Goal: Task Accomplishment & Management: Manage account settings

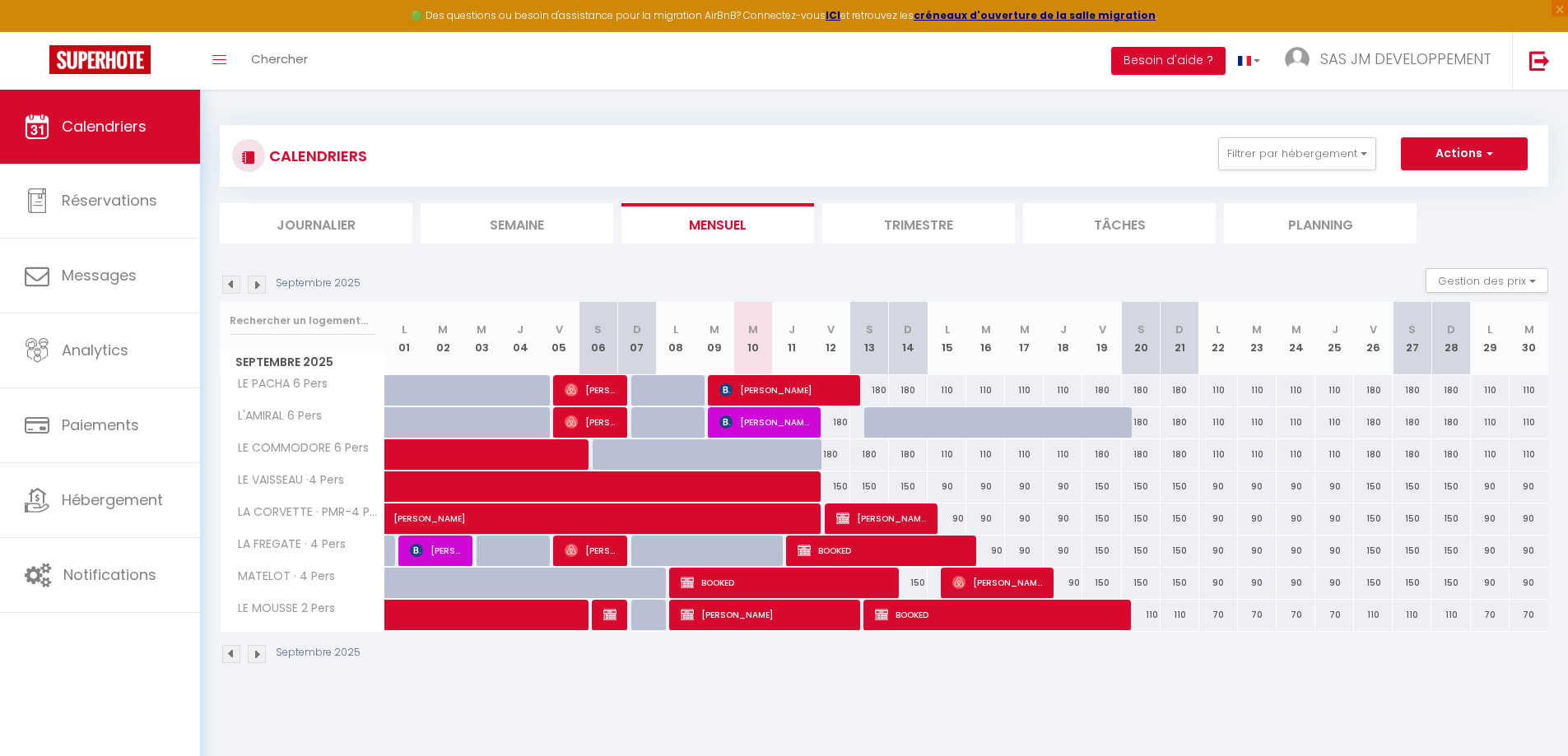
click at [256, 285] on img at bounding box center [257, 284] width 18 height 18
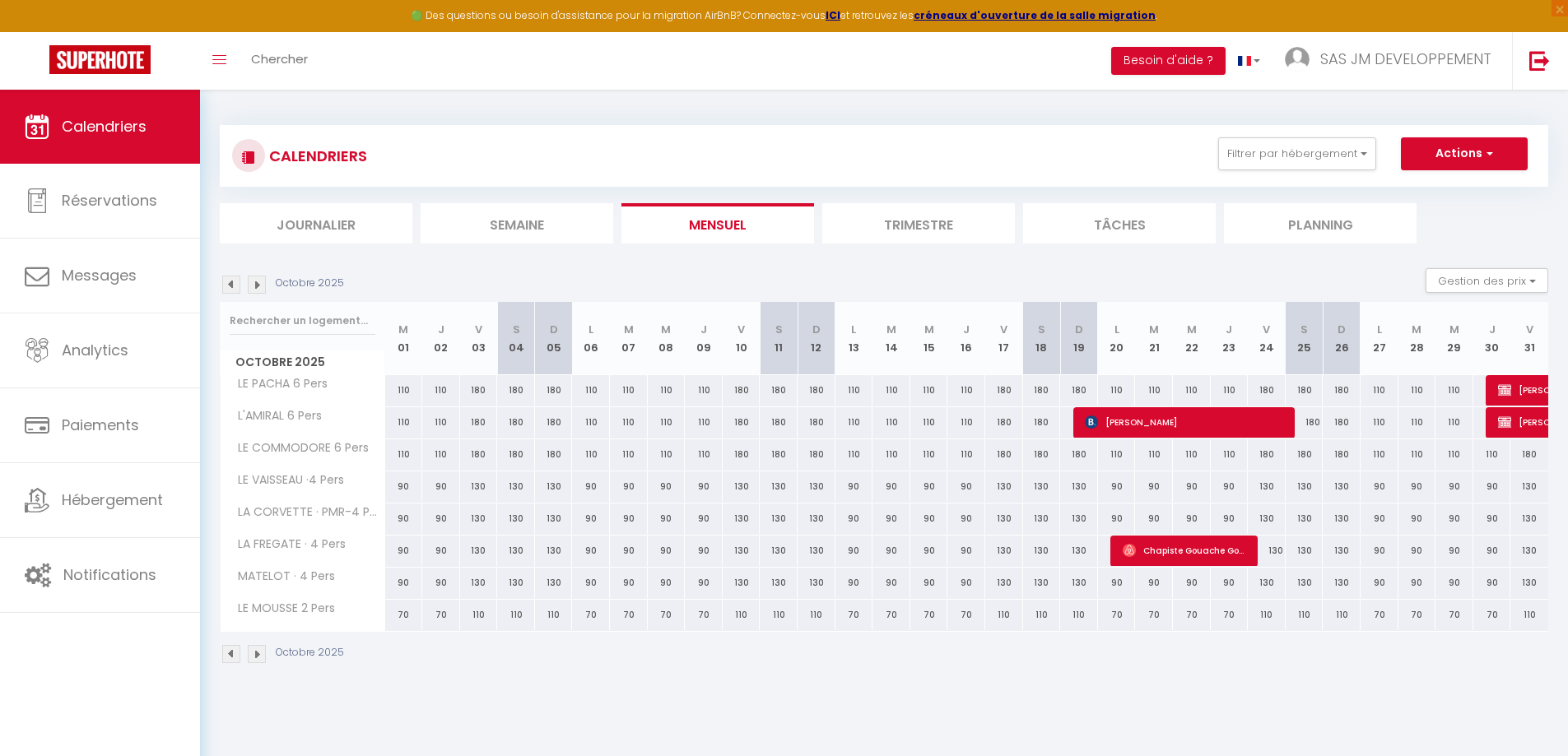
click at [1188, 615] on div "70" at bounding box center [1191, 616] width 37 height 31
type input "70"
type input "Mer 22 Octobre 2025"
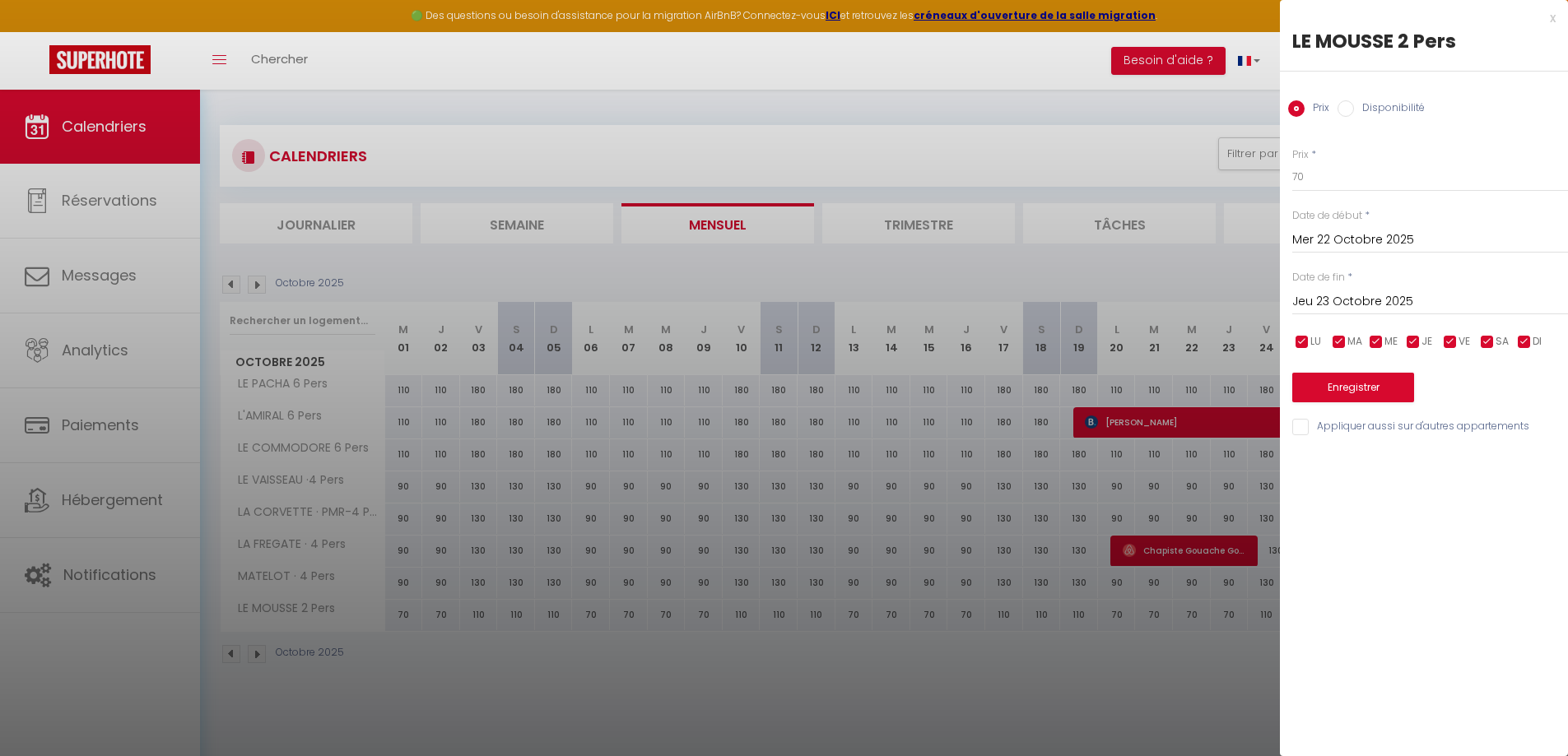
click at [1378, 305] on input "Jeu 23 Octobre 2025" at bounding box center [1430, 302] width 276 height 21
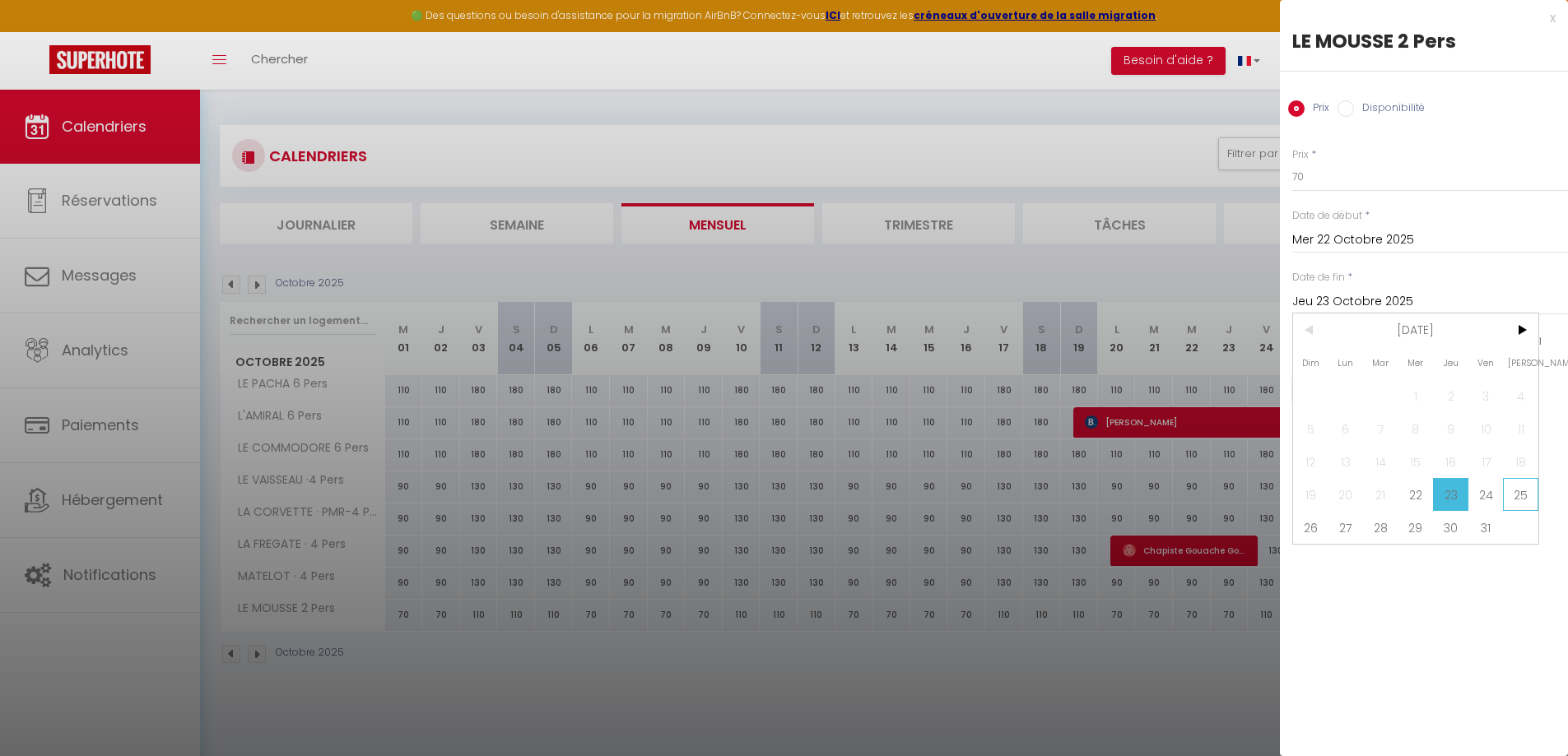
click at [1520, 499] on span "25" at bounding box center [1521, 495] width 36 height 33
type input "[DATE]"
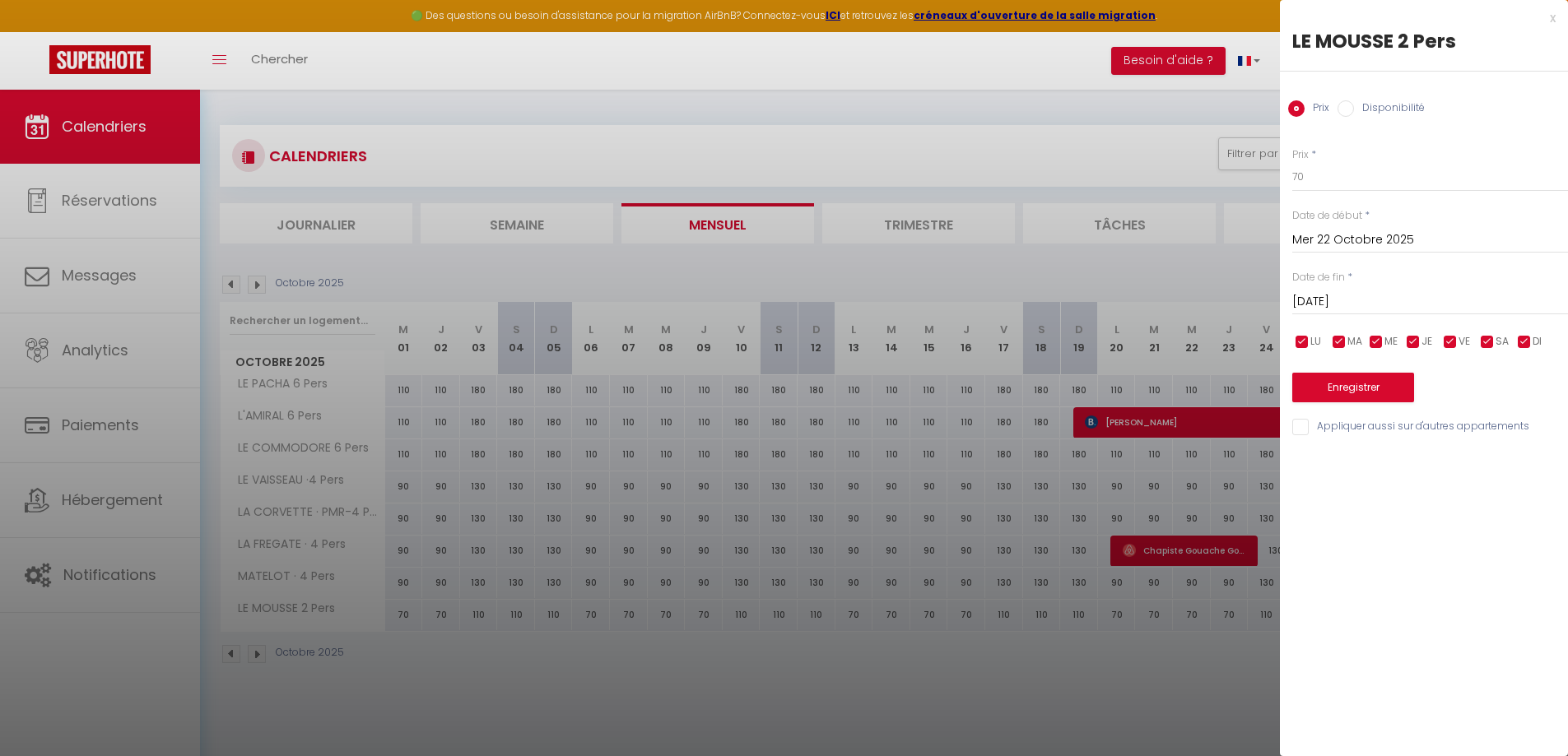
click at [1343, 106] on input "Disponibilité" at bounding box center [1345, 109] width 16 height 16
radio input "true"
radio input "false"
click at [1312, 177] on select "Disponible Indisponible" at bounding box center [1430, 178] width 276 height 32
select select "0"
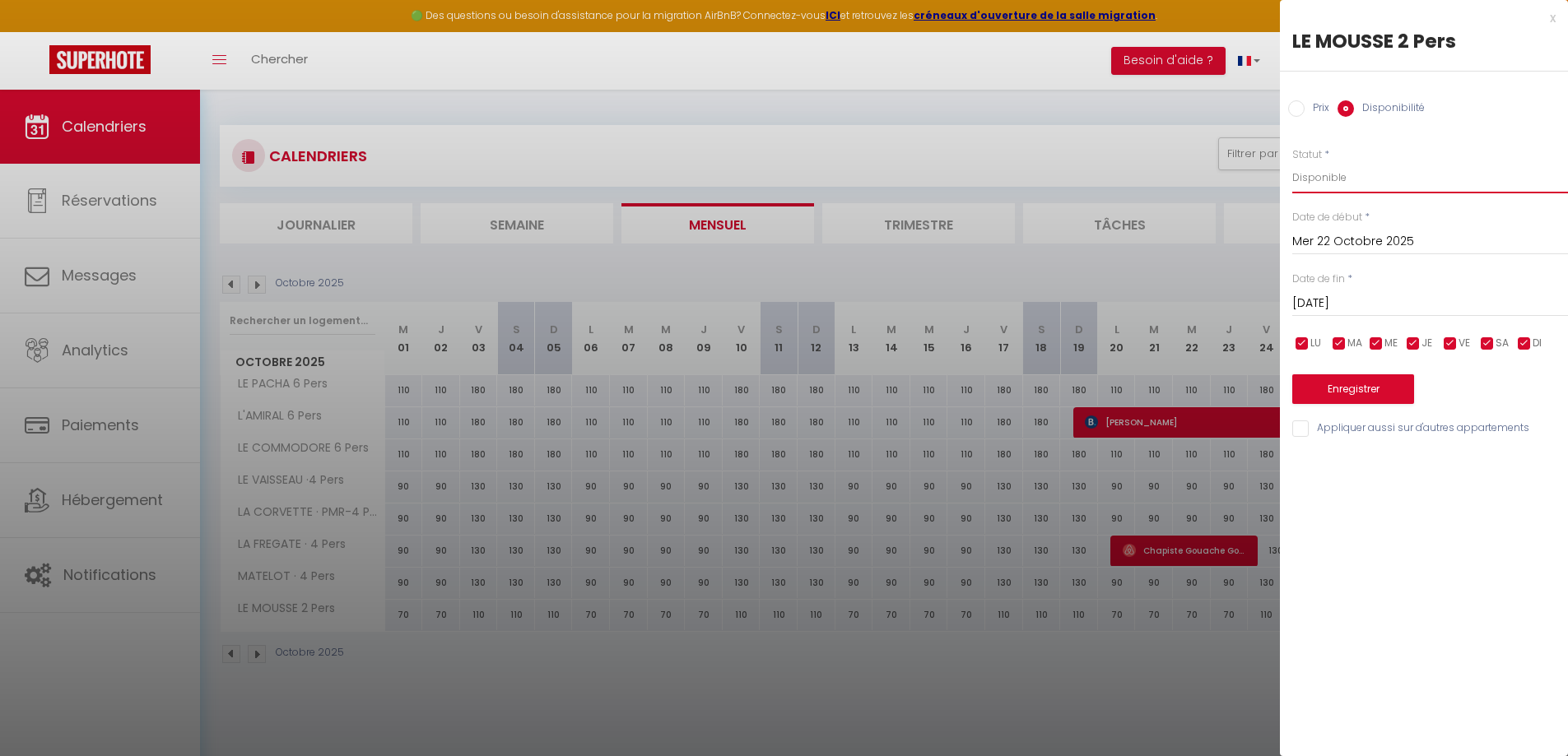
click at [1292, 162] on select "Disponible Indisponible" at bounding box center [1430, 178] width 276 height 32
click at [1373, 390] on button "Enregistrer" at bounding box center [1353, 389] width 122 height 30
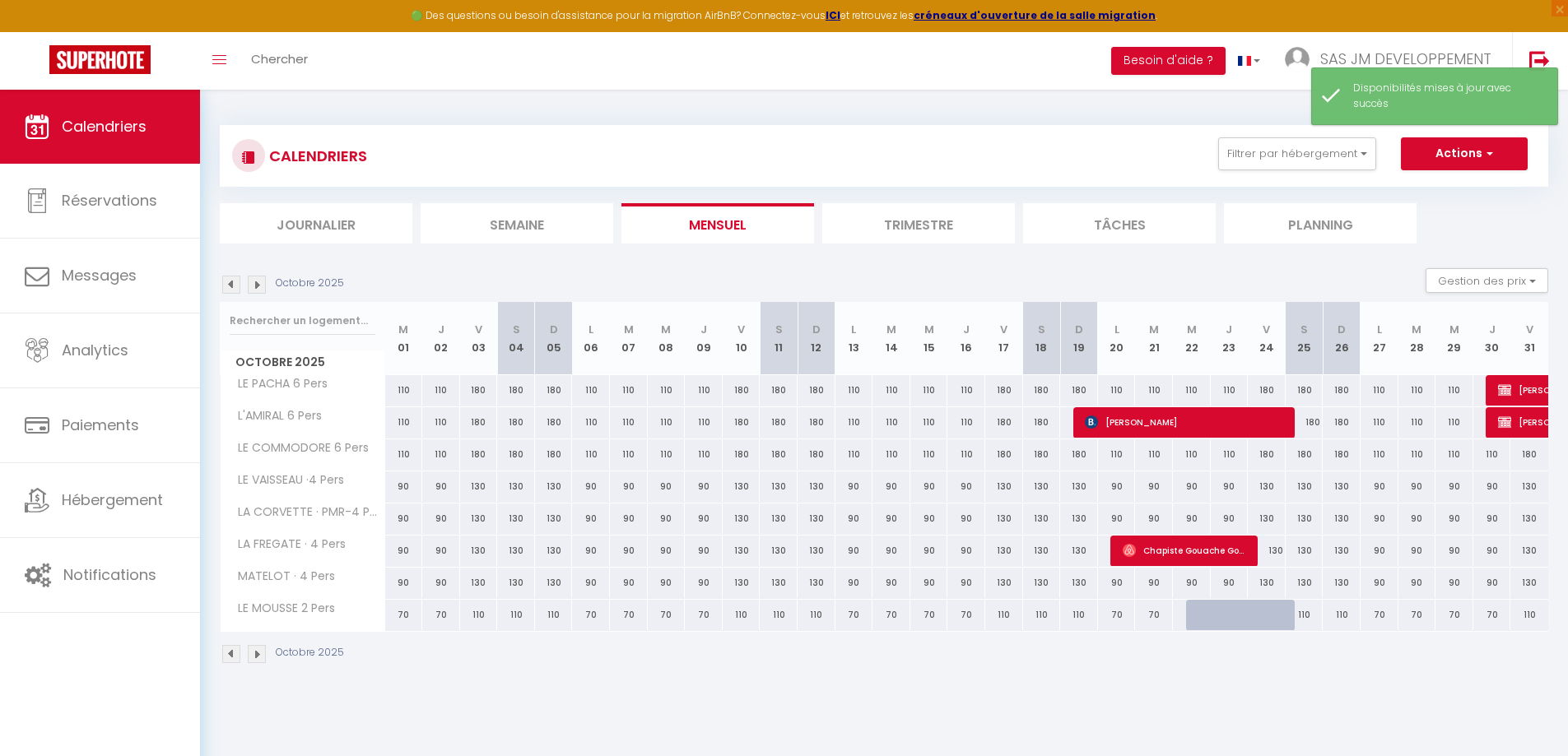
click at [1198, 619] on div at bounding box center [1205, 616] width 37 height 32
type input "70"
select select "1"
type input "Mer 22 Octobre 2025"
type input "Jeu 23 Octobre 2025"
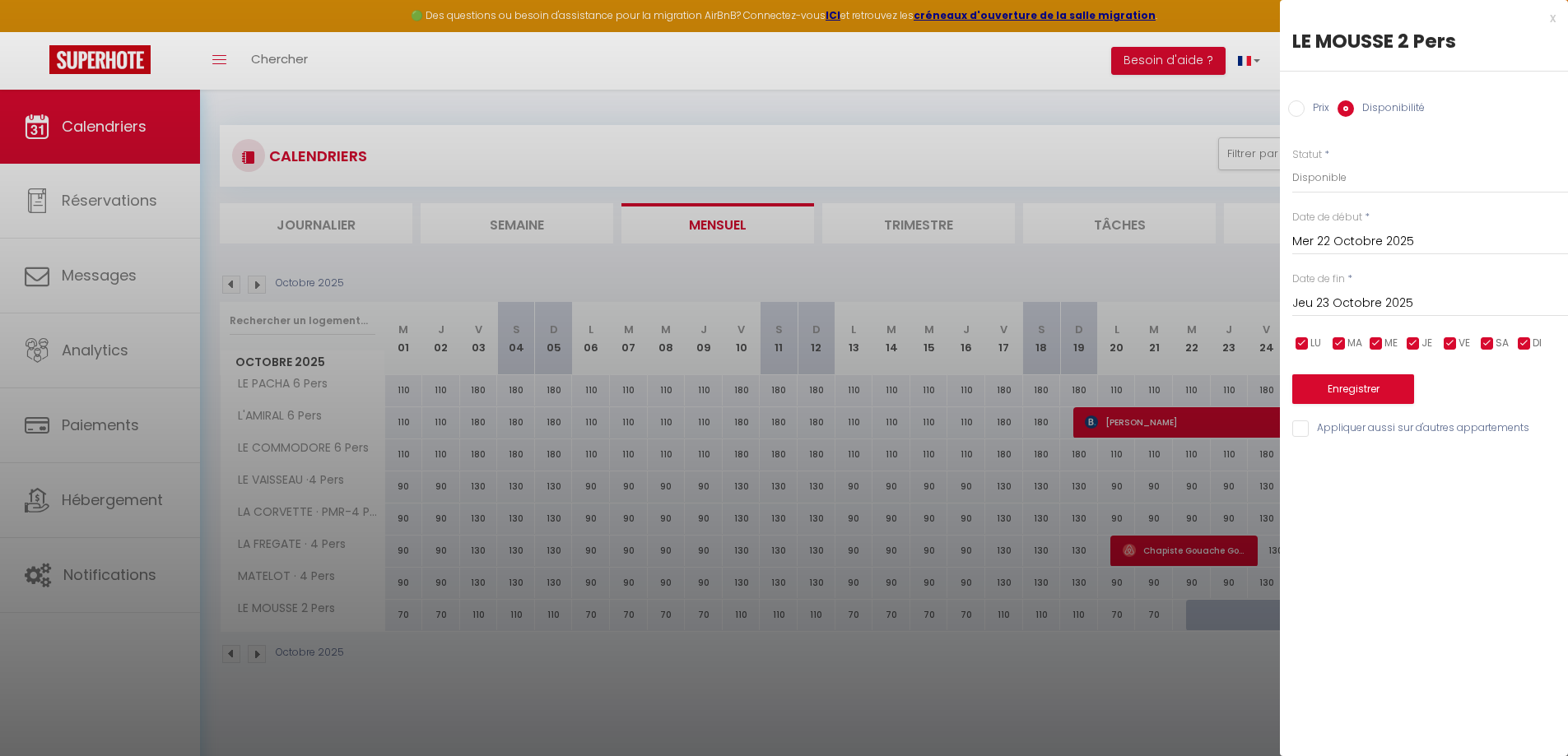
click at [1296, 107] on input "Prix" at bounding box center [1296, 109] width 16 height 16
radio input "true"
radio input "false"
click at [1553, 22] on div "x" at bounding box center [1417, 18] width 276 height 20
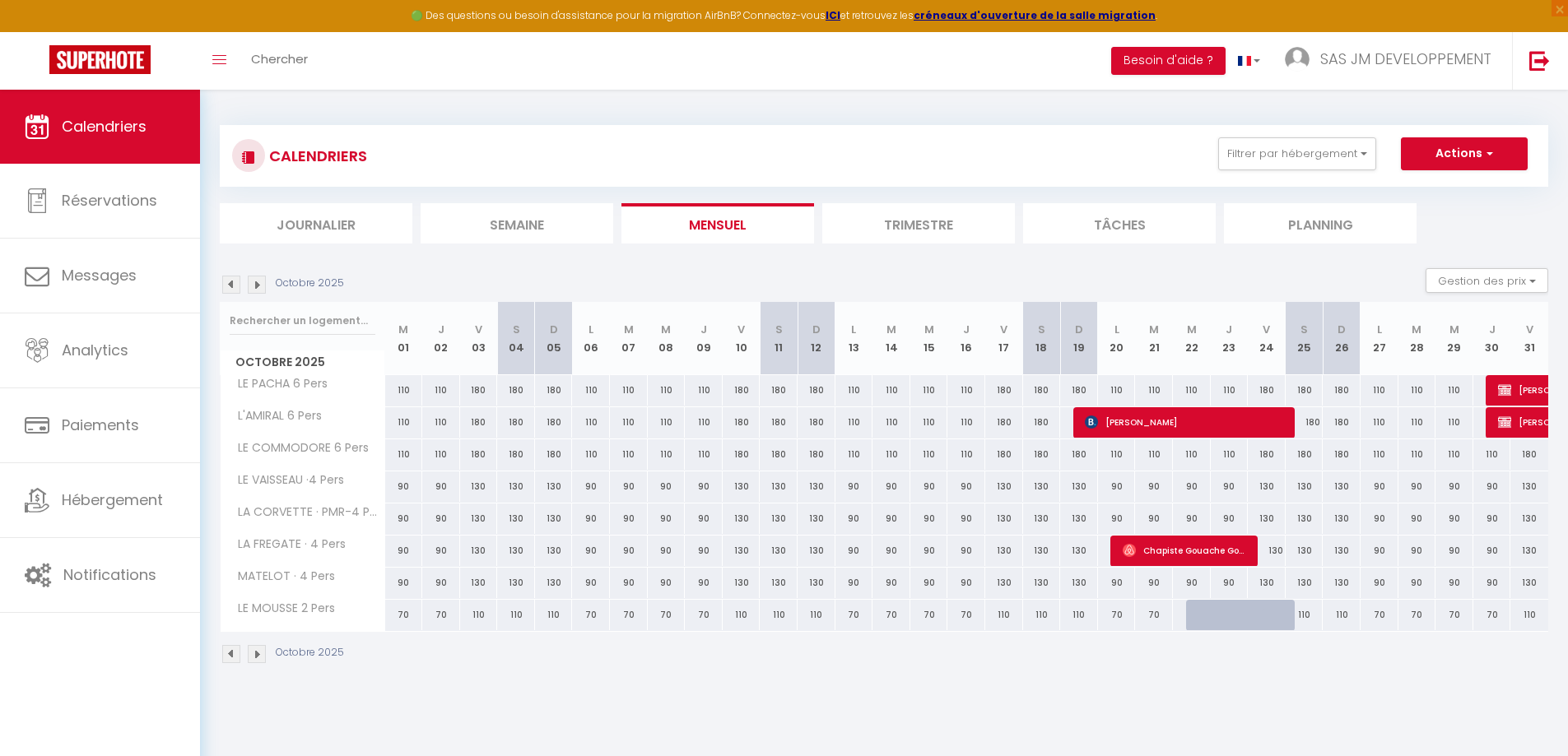
click at [1231, 619] on div at bounding box center [1242, 624] width 37 height 32
type input "70"
type input "Jeu 23 Octobre 2025"
type input "Ven 24 Octobre 2025"
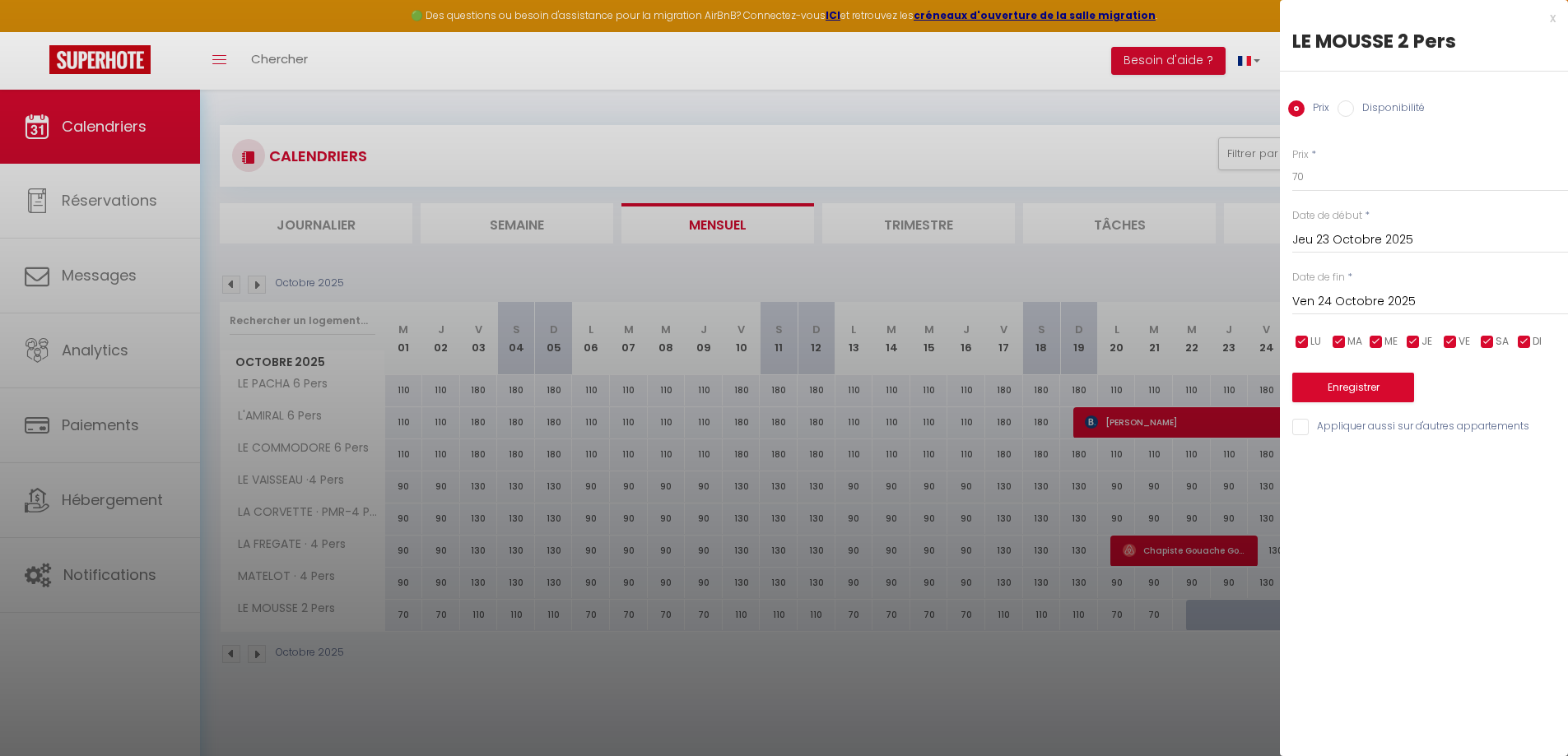
click at [1552, 19] on div "x" at bounding box center [1417, 18] width 276 height 20
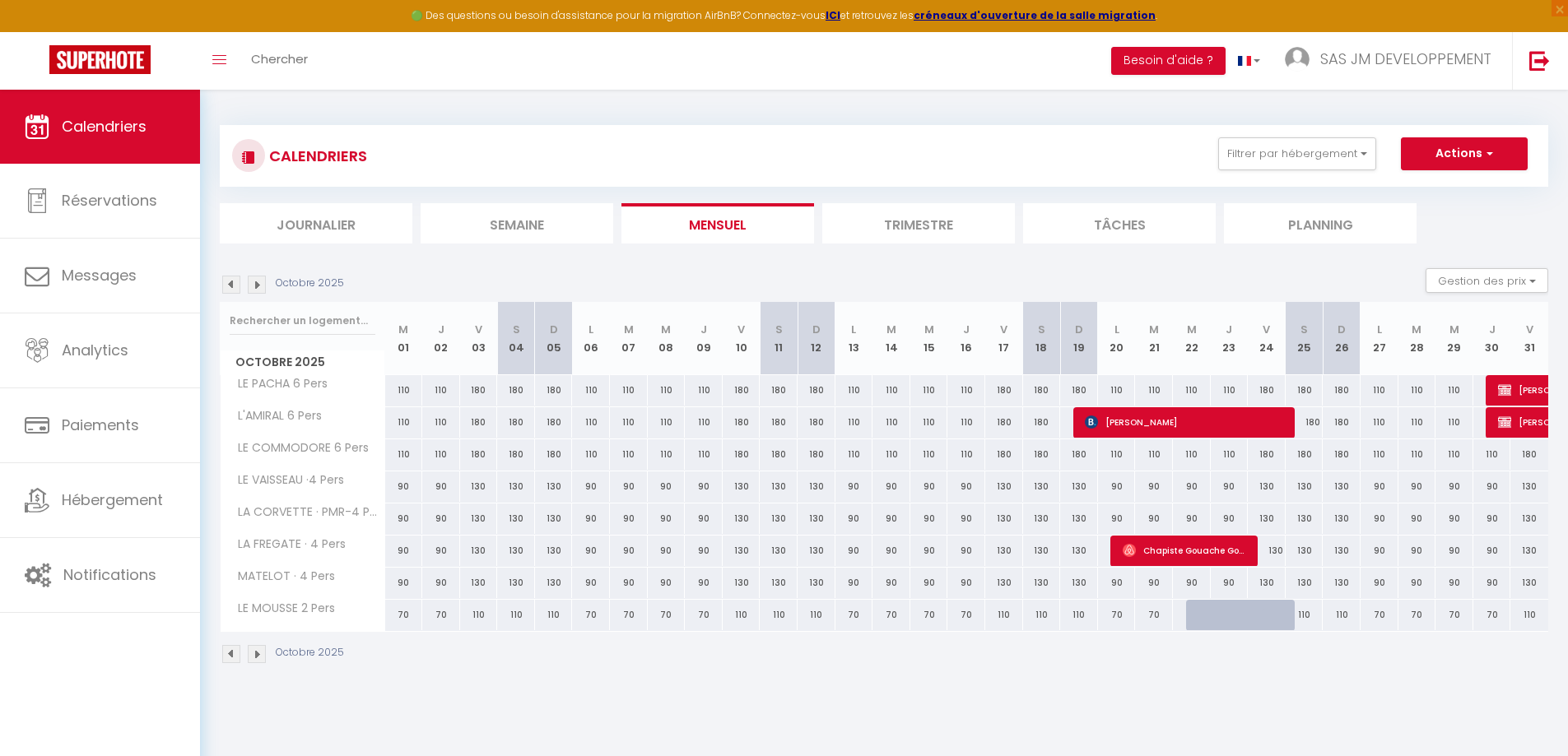
click at [1268, 615] on div at bounding box center [1281, 624] width 37 height 32
type input "110"
type input "Ven 24 Octobre 2025"
type input "[DATE]"
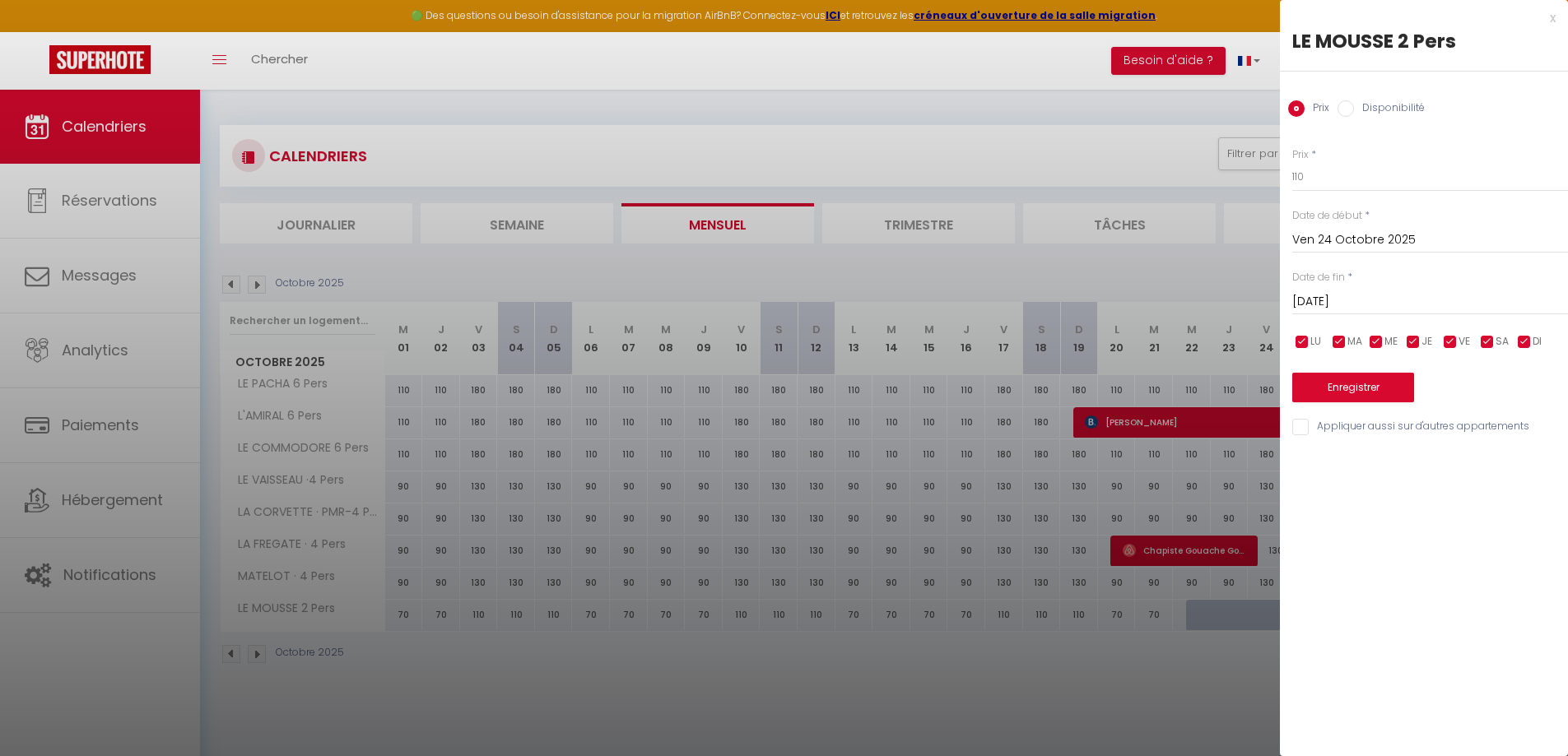
click at [1554, 21] on div "x" at bounding box center [1417, 18] width 276 height 20
